Goal: Information Seeking & Learning: Find specific fact

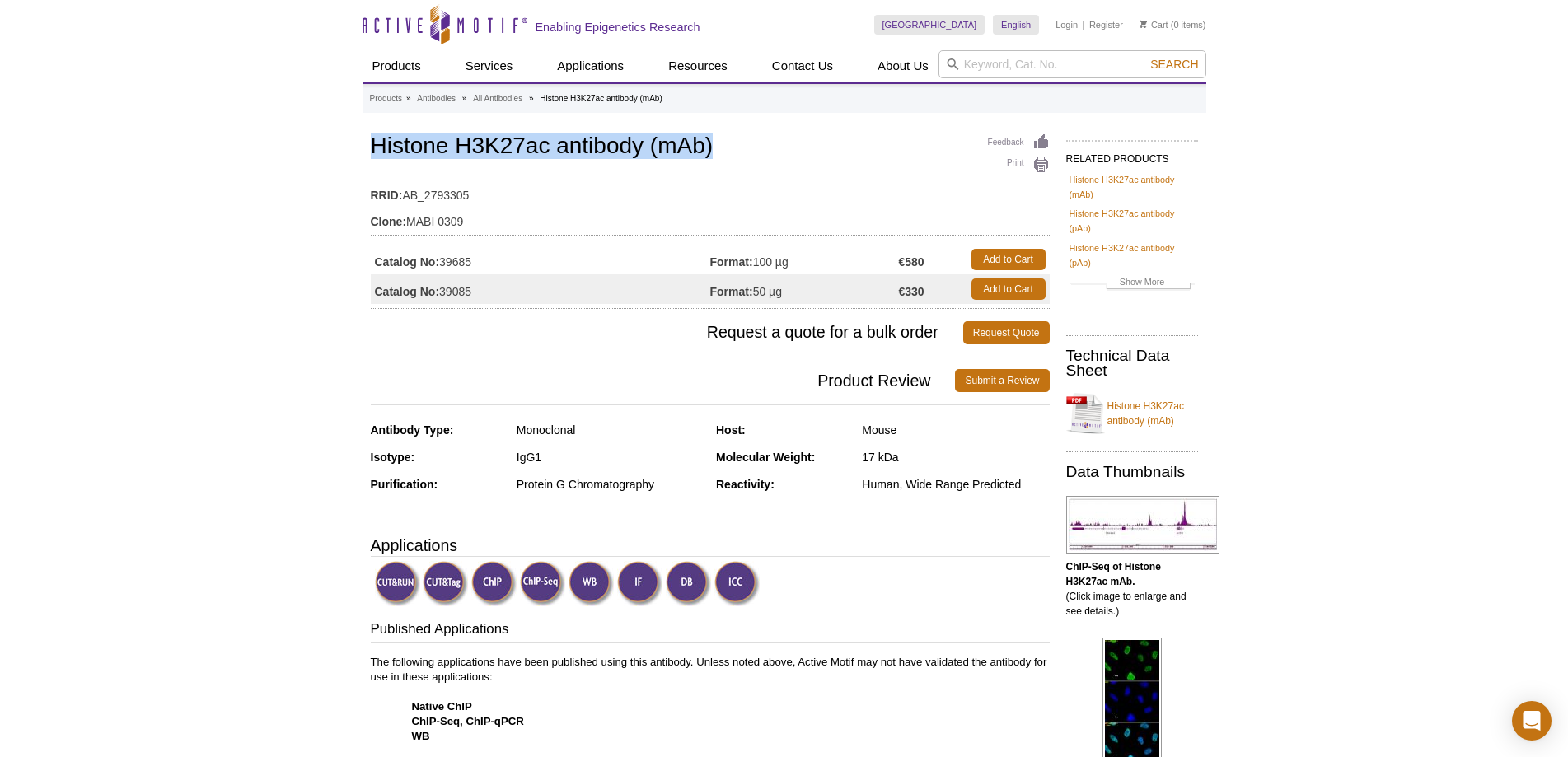
drag, startPoint x: 368, startPoint y: 143, endPoint x: 715, endPoint y: 140, distance: 347.0
copy h1 "Histone H3K27ac antibody (mAb)"
drag, startPoint x: 441, startPoint y: 287, endPoint x: 481, endPoint y: 289, distance: 40.0
click at [481, 289] on td "Catalog No: 39085" at bounding box center [540, 289] width 339 height 29
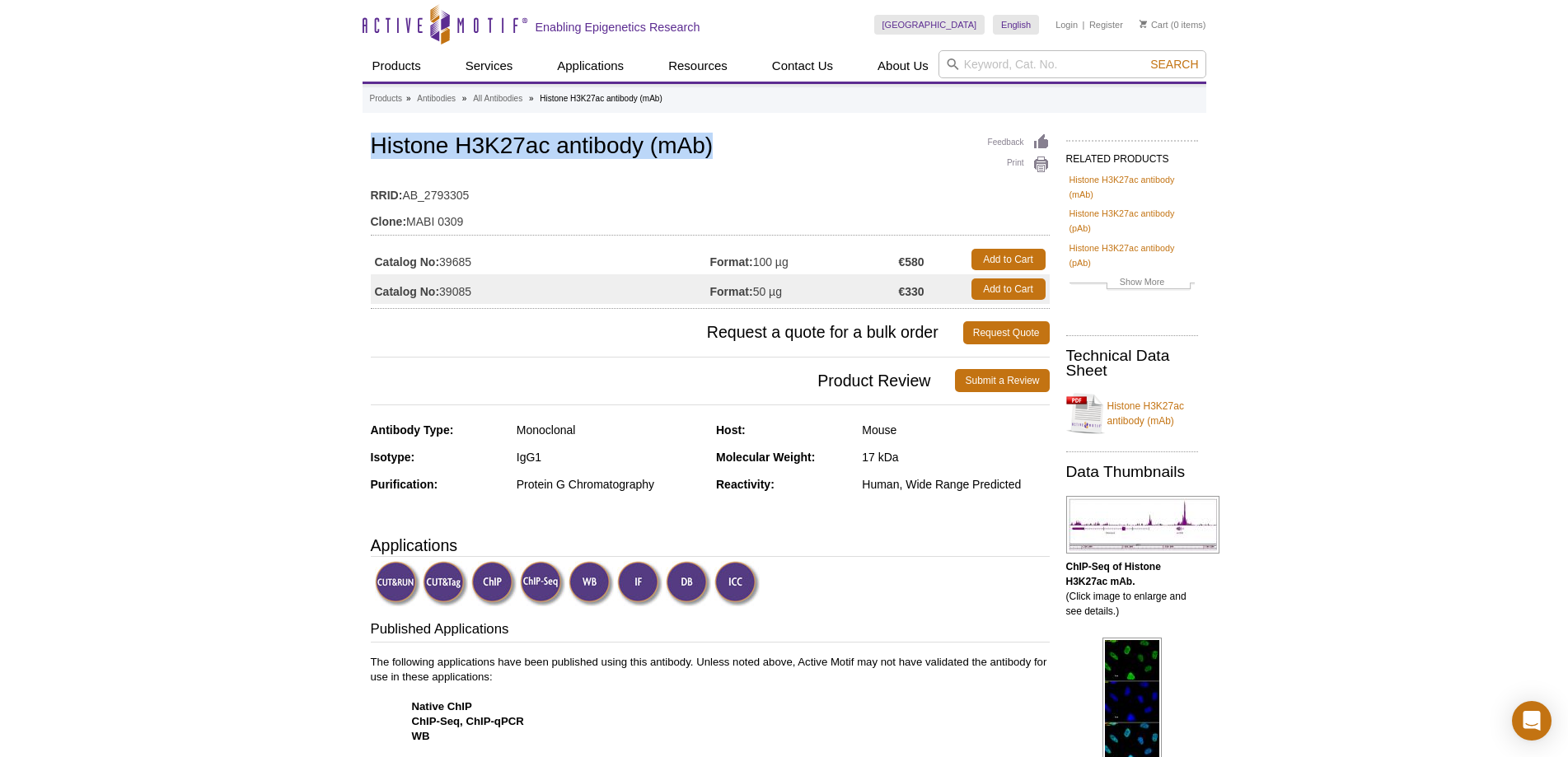
drag, startPoint x: 373, startPoint y: 142, endPoint x: 727, endPoint y: 141, distance: 354.0
click at [727, 141] on h1 "Histone H3K27ac antibody (mAb)" at bounding box center [710, 146] width 679 height 28
copy h1 "Histone H3K27ac antibody (mAb)"
drag, startPoint x: 442, startPoint y: 289, endPoint x: 486, endPoint y: 291, distance: 44.0
click at [486, 291] on td "Catalog No: 39085" at bounding box center [540, 289] width 339 height 29
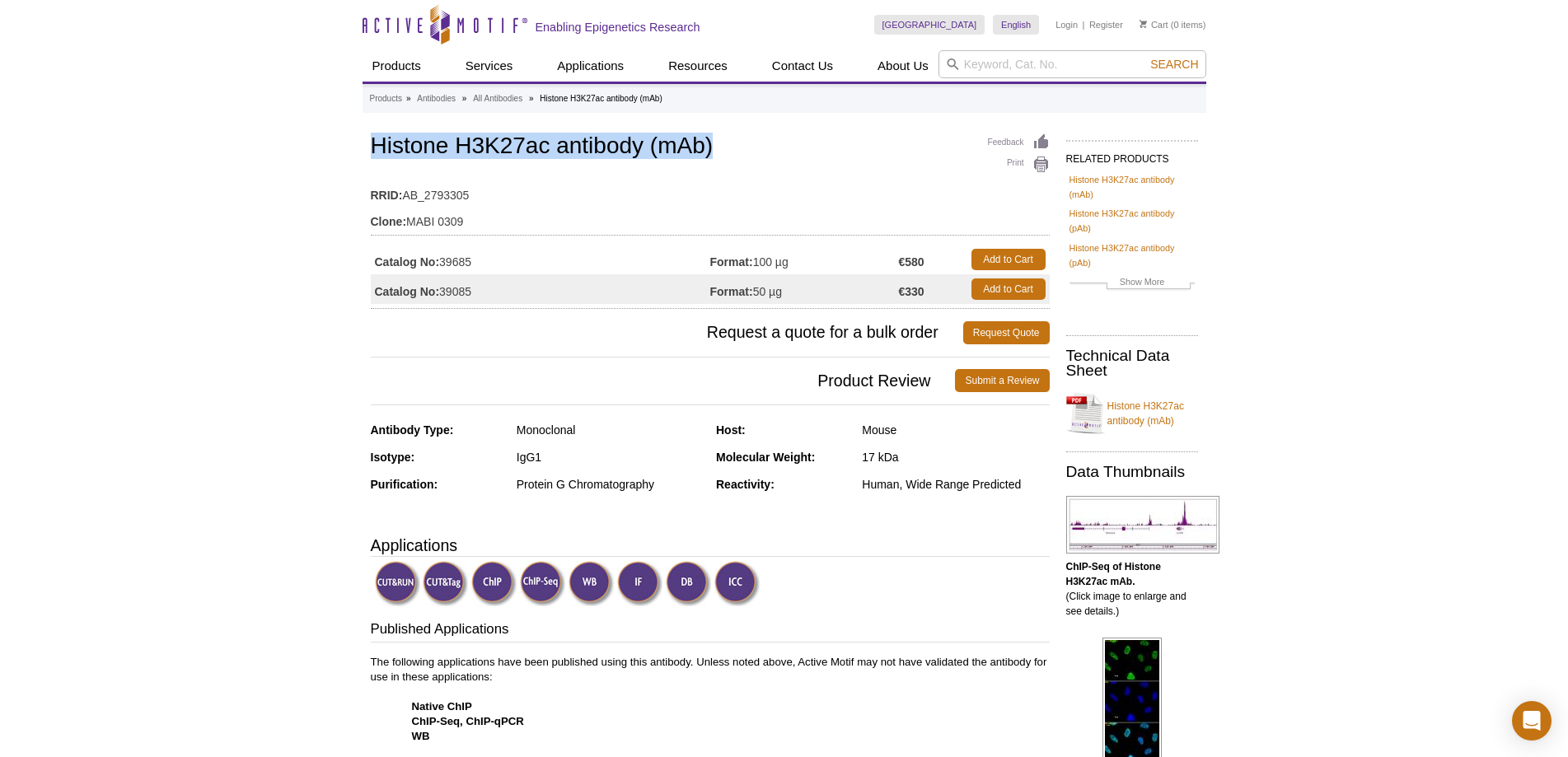
copy td "39085"
